Goal: Information Seeking & Learning: Learn about a topic

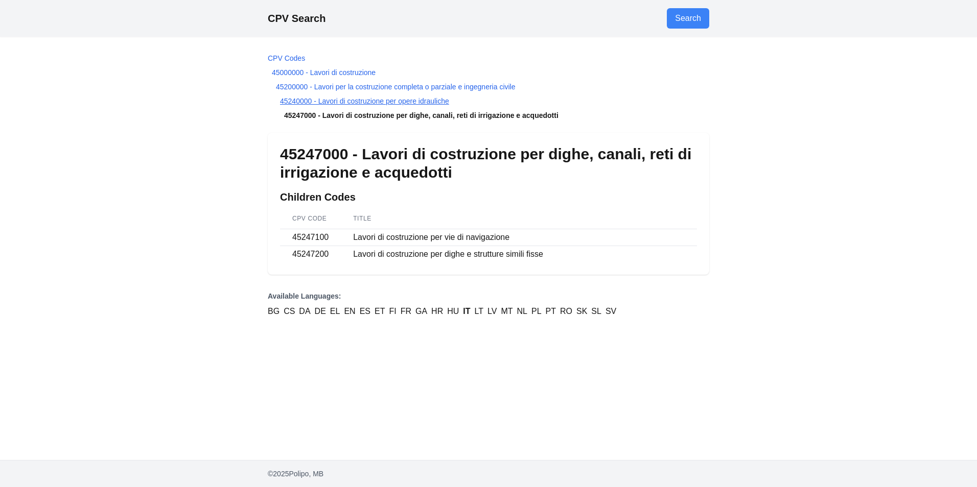
click at [293, 101] on link "45240000 - Lavori di costruzione per opere idrauliche" at bounding box center [364, 101] width 169 height 8
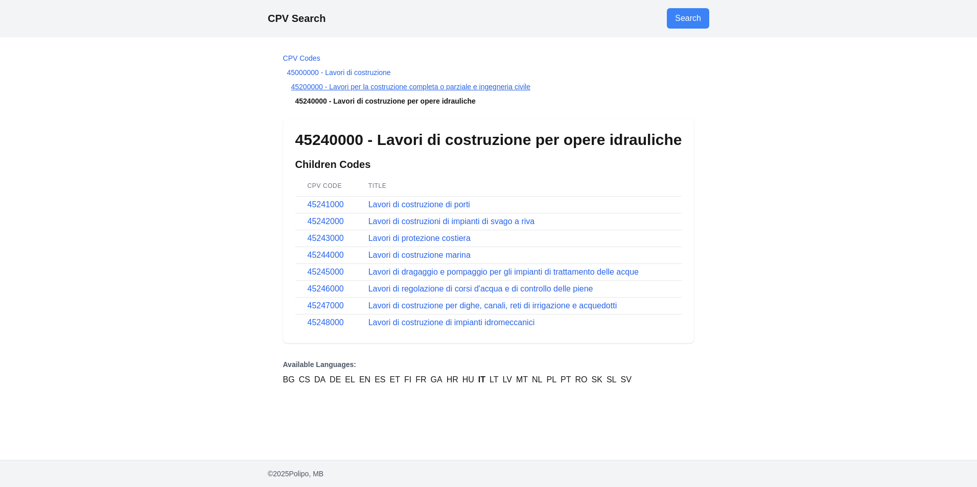
click at [302, 89] on link "45200000 - Lavori per la costruzione completa o parziale e ingegneria civile" at bounding box center [411, 87] width 240 height 8
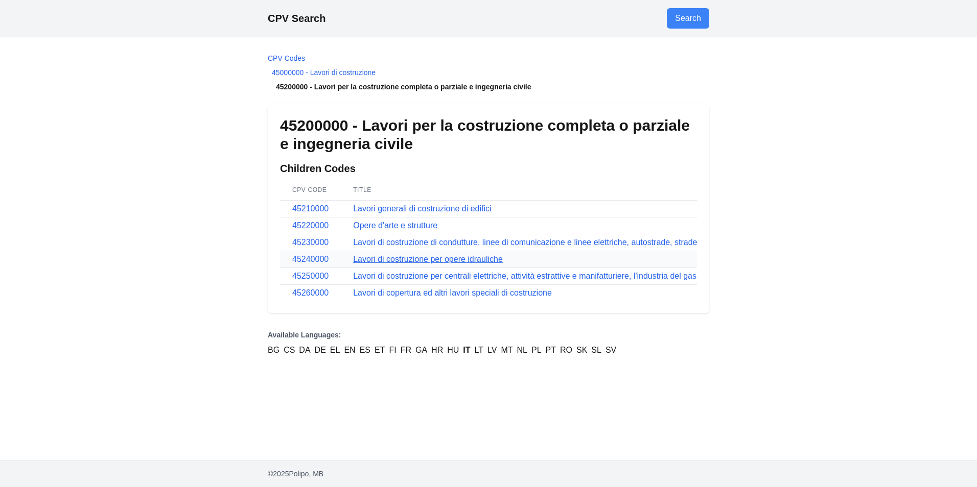
click at [438, 261] on link "Lavori di costruzione per opere idrauliche" at bounding box center [428, 259] width 150 height 9
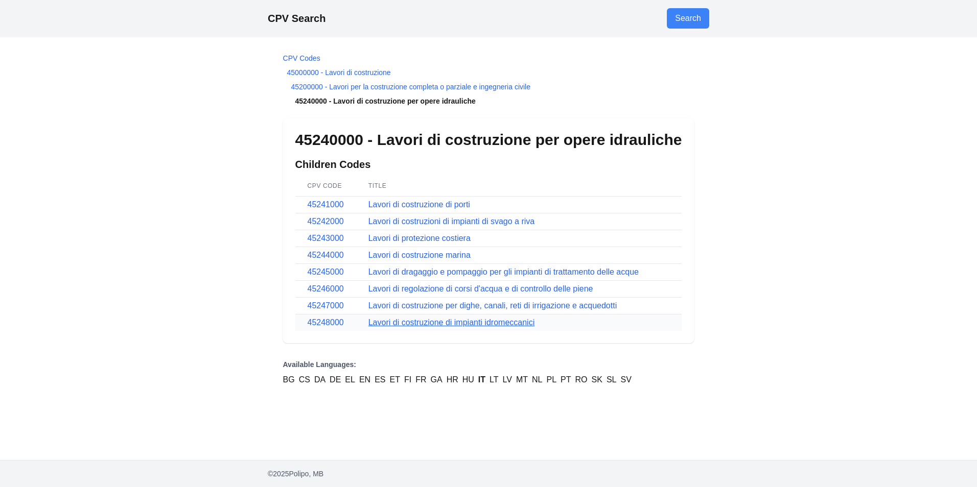
click at [437, 325] on link "Lavori di costruzione di impianti idromeccanici" at bounding box center [451, 322] width 166 height 9
